Goal: Task Accomplishment & Management: Manage account settings

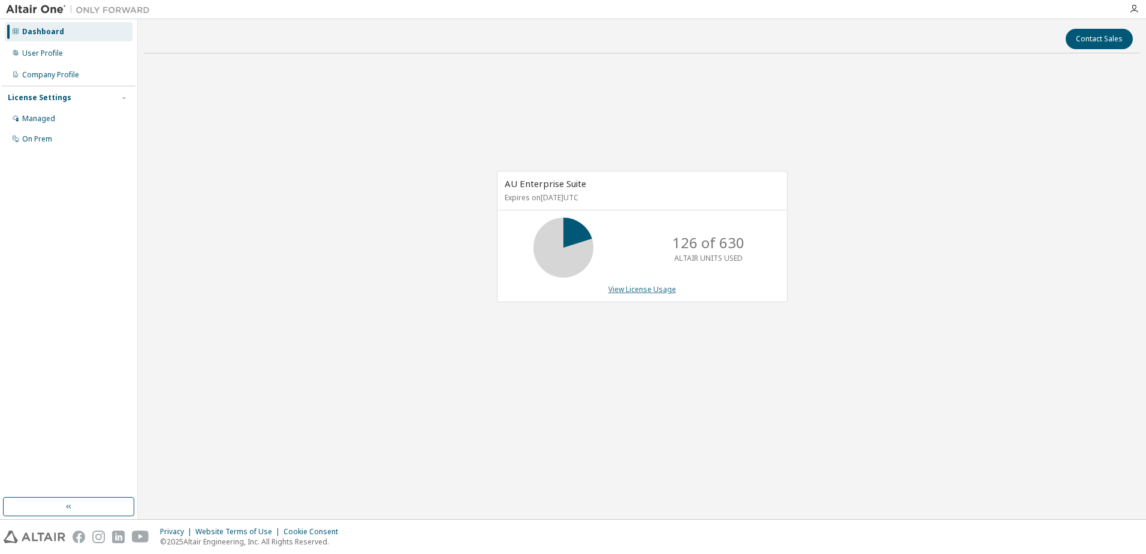
click at [630, 286] on link "View License Usage" at bounding box center [642, 289] width 68 height 10
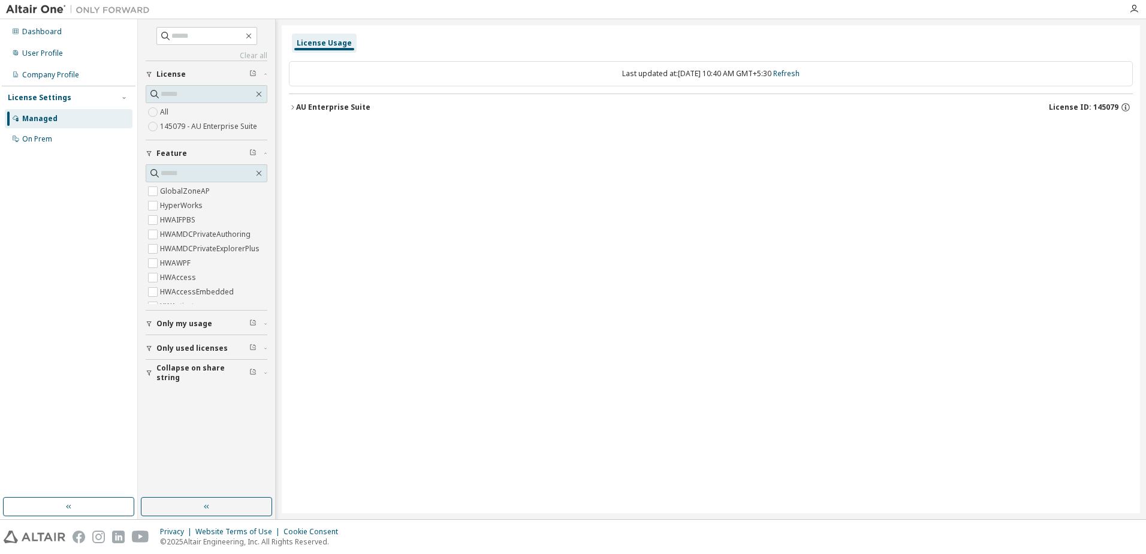
click at [142, 128] on div "Clear all Collapse on share string Only used licenses Only my usage Feature Glo…" at bounding box center [207, 258] width 134 height 475
click at [293, 104] on icon "button" at bounding box center [292, 107] width 7 height 7
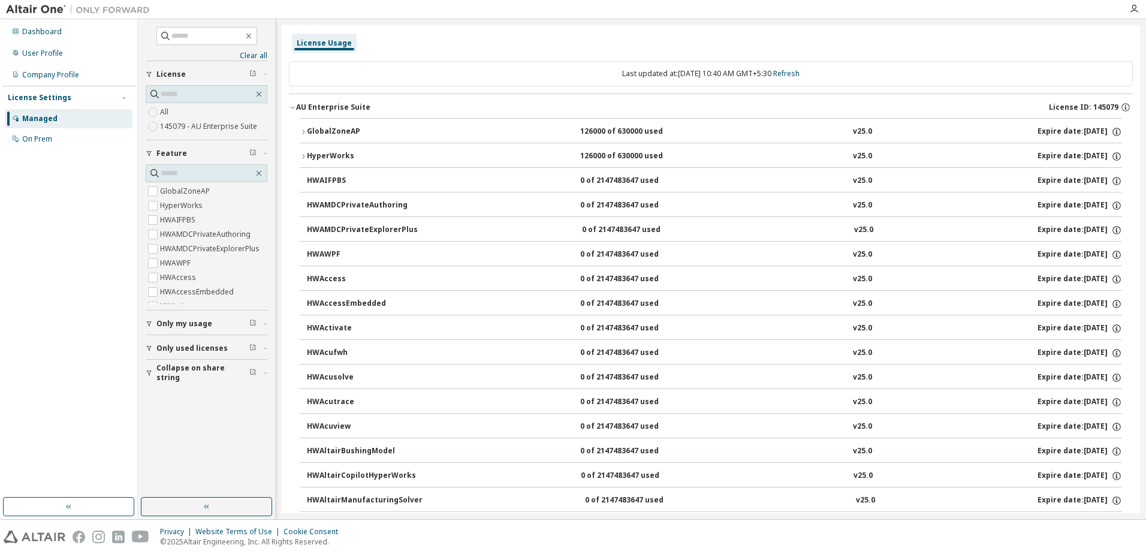
click at [559, 218] on button "HWAMDCPrivateExplorerPlus 0 of 2147483647 used v25.0 Expire date: 2026-03-12" at bounding box center [714, 230] width 815 height 26
click at [614, 123] on button "GlobalZoneAP 126000 of 630000 used v25.0 Expire date: 2026-03-12" at bounding box center [711, 132] width 822 height 26
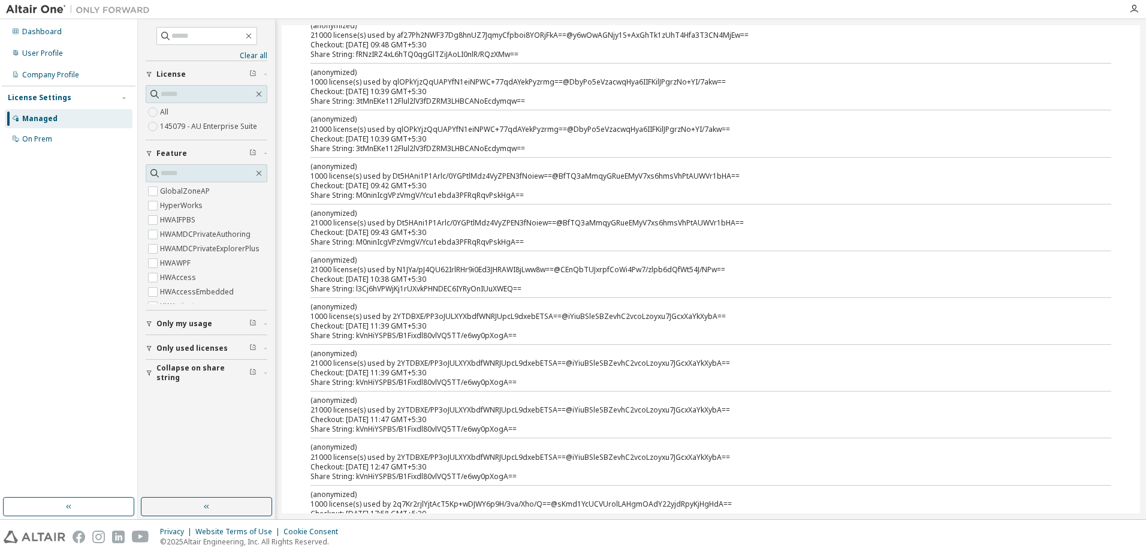
scroll to position [180, 0]
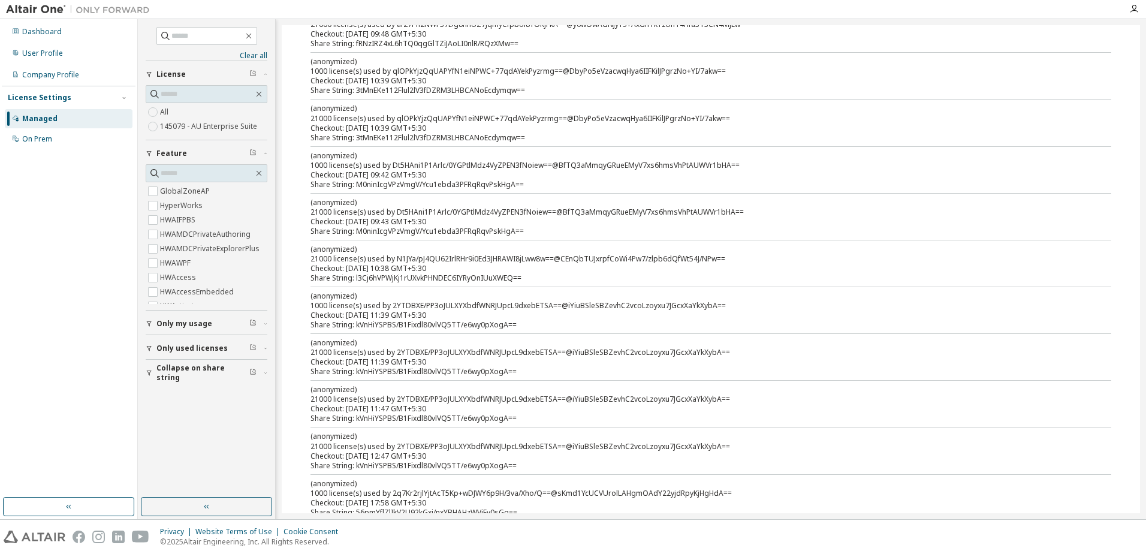
click at [88, 212] on div "Dashboard User Profile Company Profile License Settings Managed On Prem" at bounding box center [69, 258] width 134 height 475
click at [63, 49] on div "User Profile" at bounding box center [69, 53] width 128 height 19
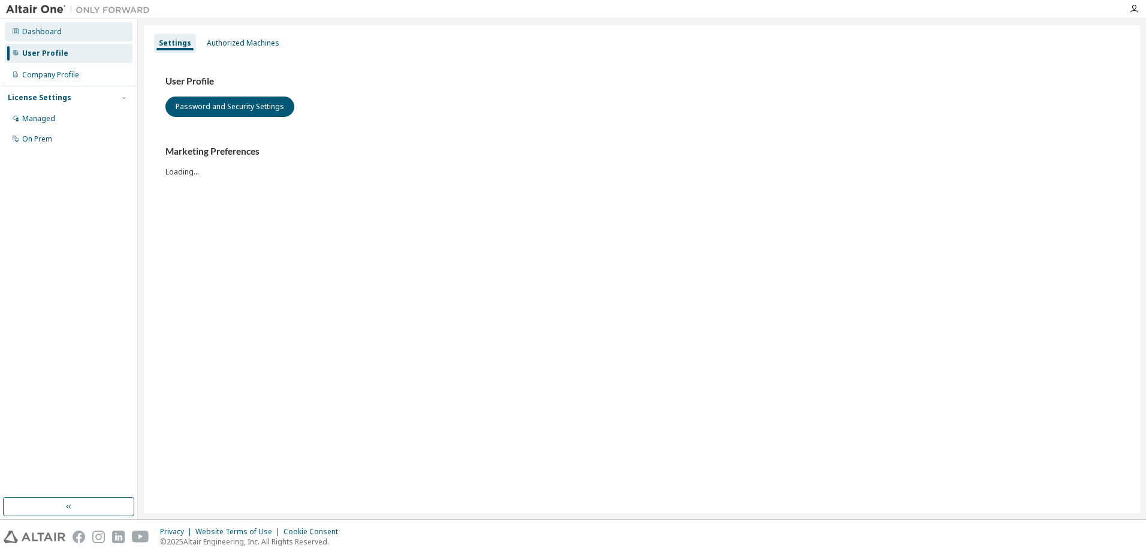
click at [38, 34] on div "Dashboard" at bounding box center [42, 32] width 40 height 10
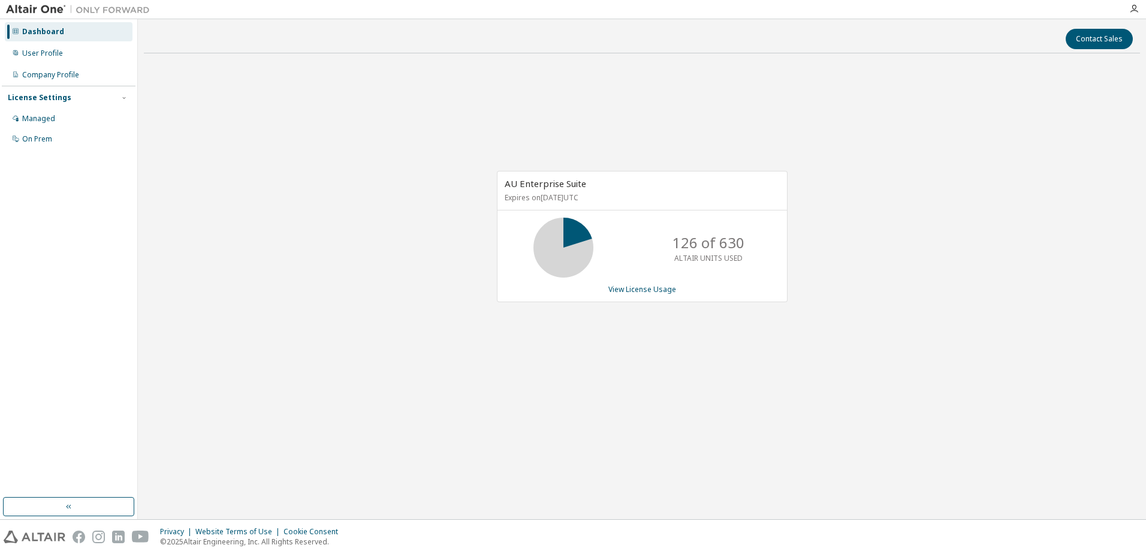
click at [350, 223] on div "AU Enterprise Suite Expires on March 12, 2026 UTC 126 of 630 ALTAIR UNITS USED …" at bounding box center [642, 243] width 996 height 360
click at [1127, 11] on div at bounding box center [1134, 9] width 24 height 10
click at [1131, 11] on icon "button" at bounding box center [1134, 9] width 10 height 10
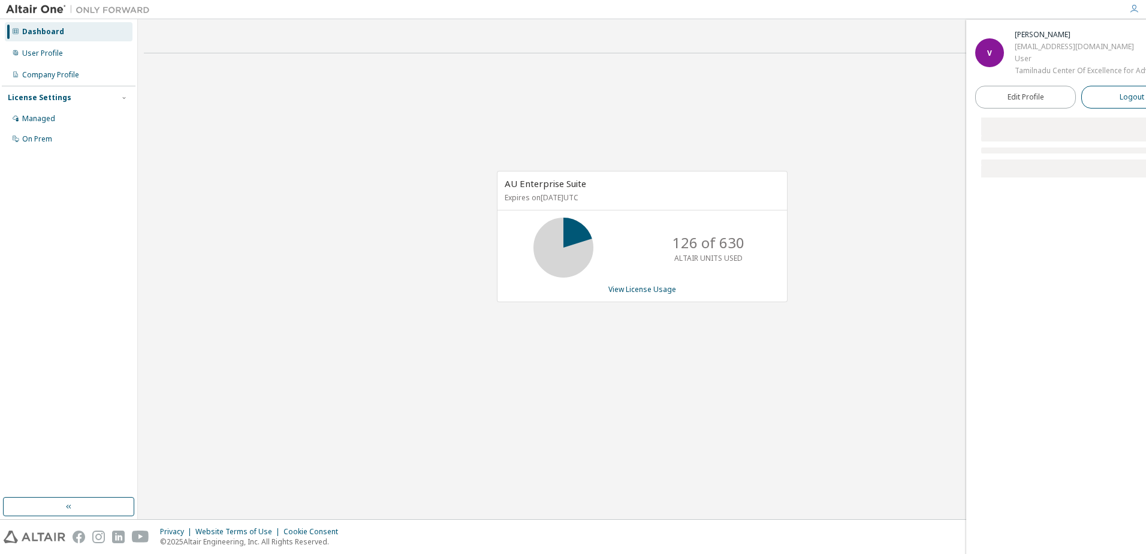
click at [1106, 98] on button "Logout" at bounding box center [1131, 97] width 101 height 23
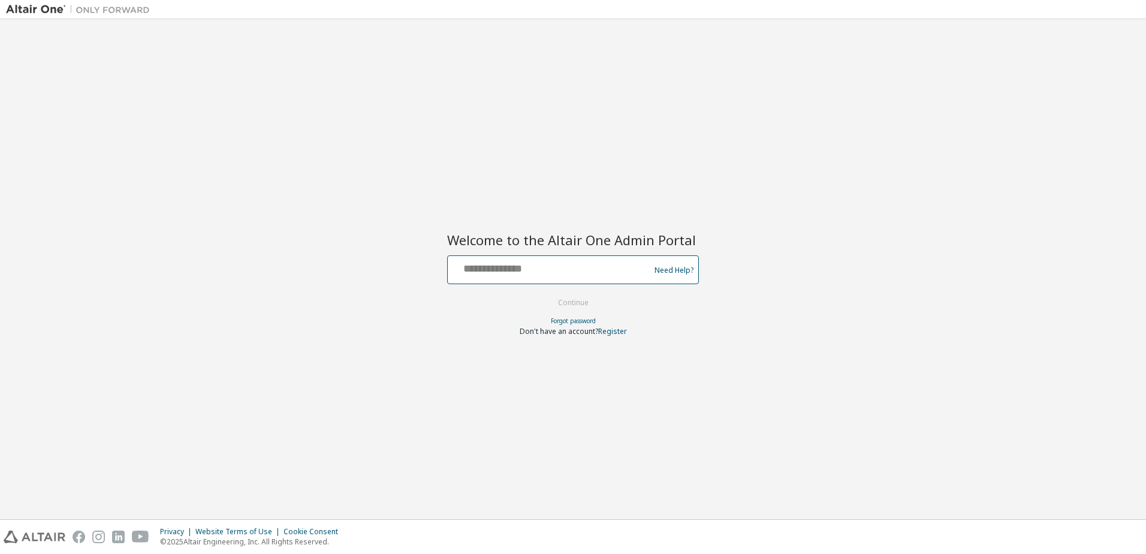
click at [556, 275] on input "text" at bounding box center [551, 266] width 196 height 17
click at [543, 277] on div at bounding box center [551, 269] width 196 height 23
click at [541, 278] on div at bounding box center [551, 269] width 196 height 23
click at [525, 268] on input "text" at bounding box center [551, 266] width 196 height 17
type input "**********"
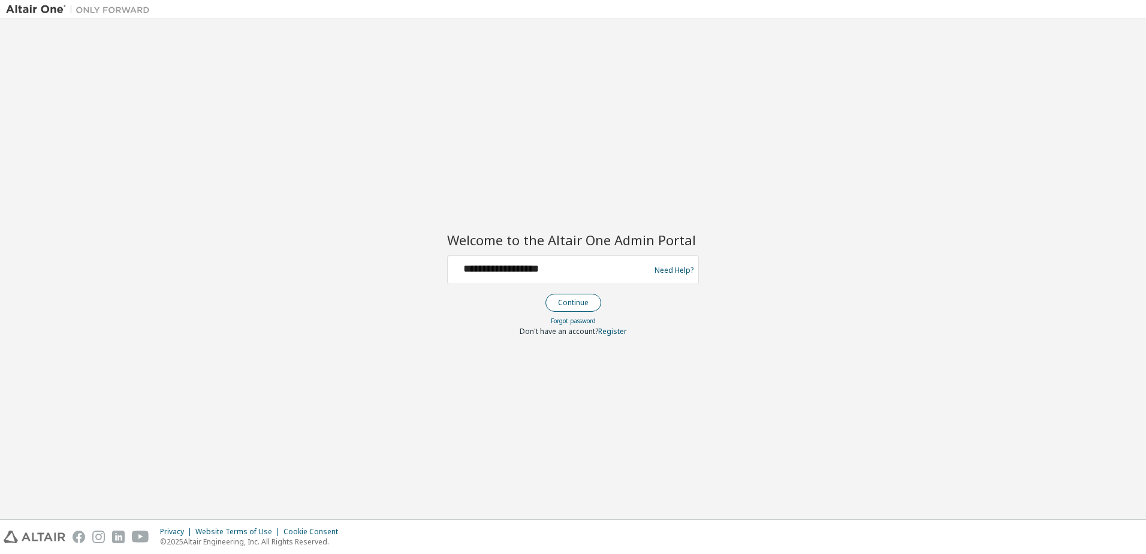
click at [559, 303] on button "Continue" at bounding box center [574, 303] width 56 height 18
